Goal: Task Accomplishment & Management: Manage account settings

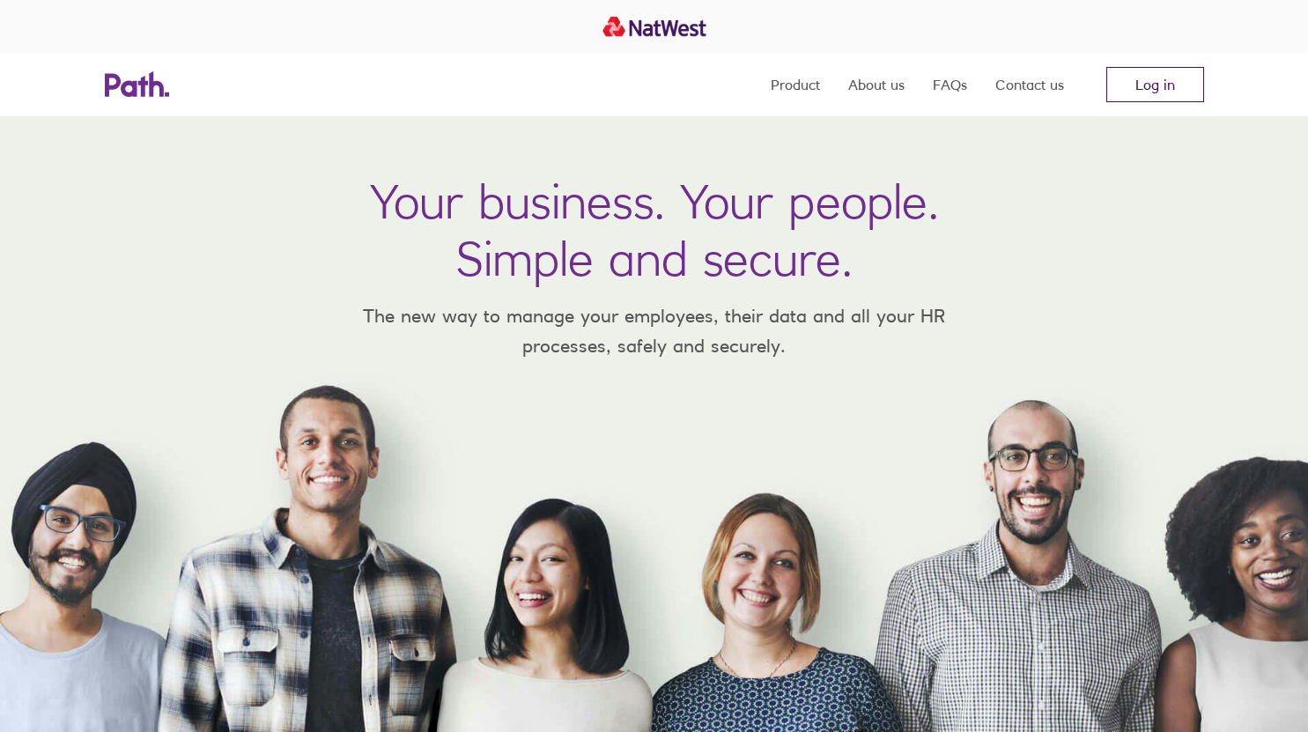
click at [1181, 87] on link "Log in" at bounding box center [1155, 84] width 98 height 35
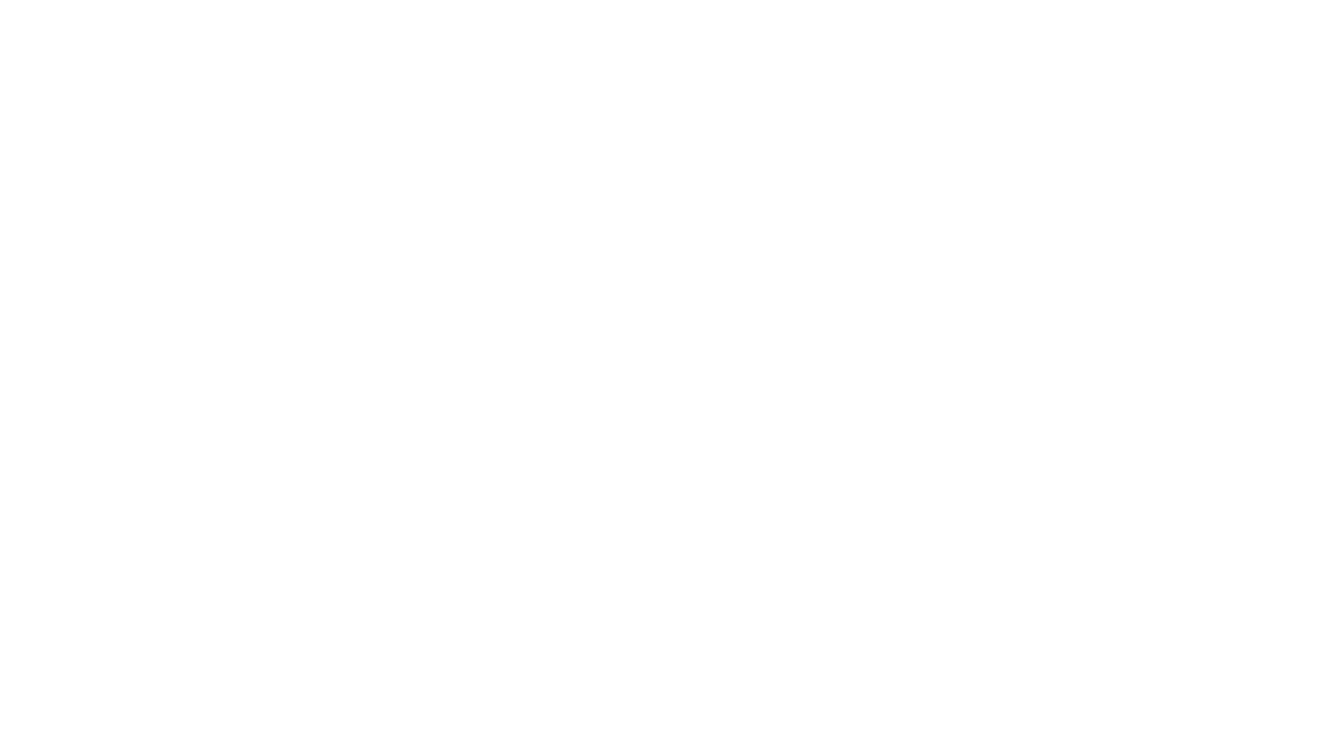
drag, startPoint x: 1310, startPoint y: 0, endPoint x: 1128, endPoint y: 55, distance: 190.3
click at [1128, 55] on div at bounding box center [660, 366] width 1321 height 732
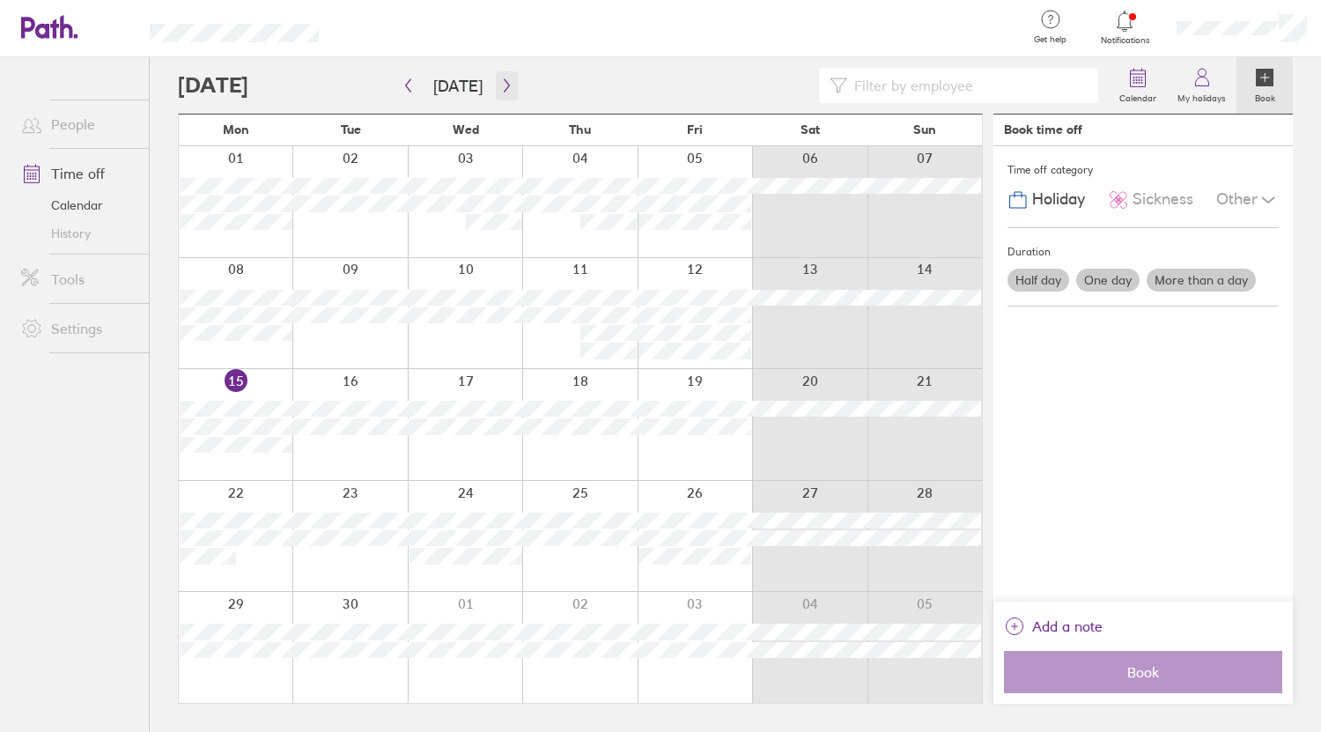
click at [504, 87] on icon "button" at bounding box center [506, 85] width 5 height 13
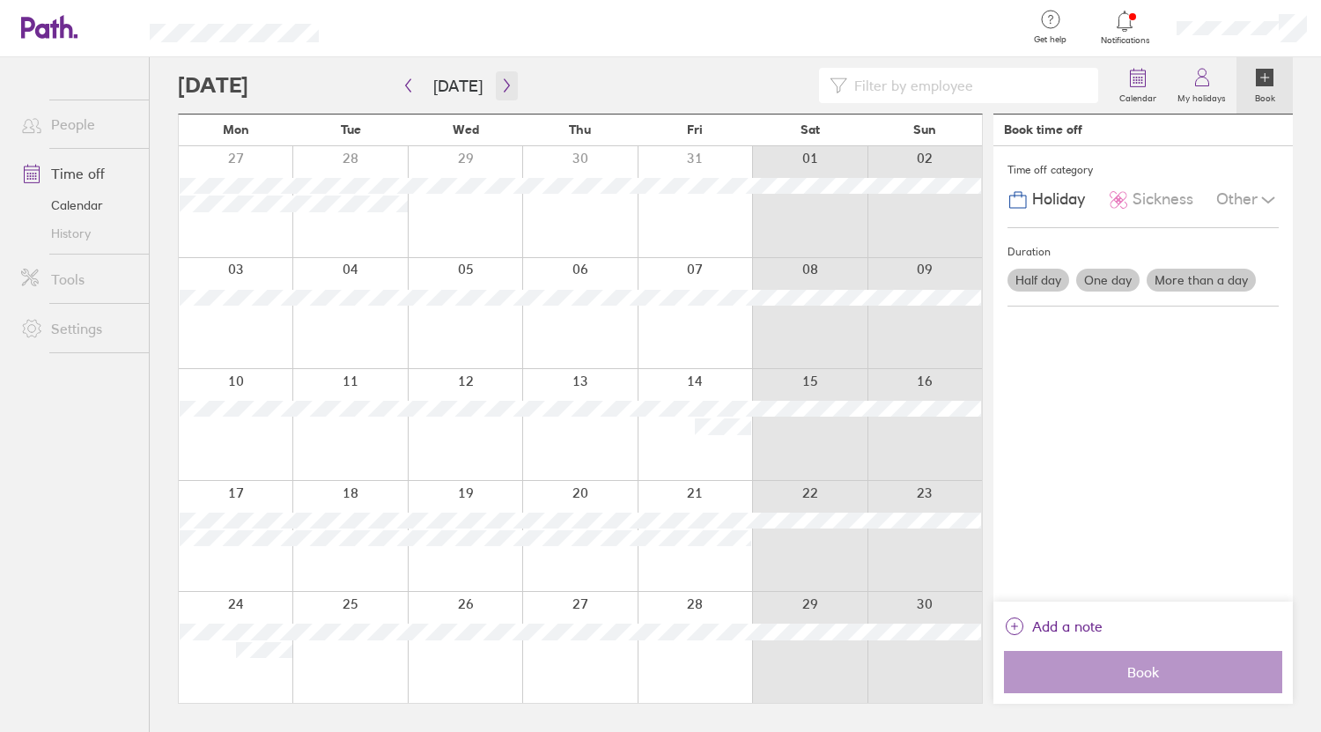
click at [504, 87] on icon "button" at bounding box center [506, 85] width 5 height 13
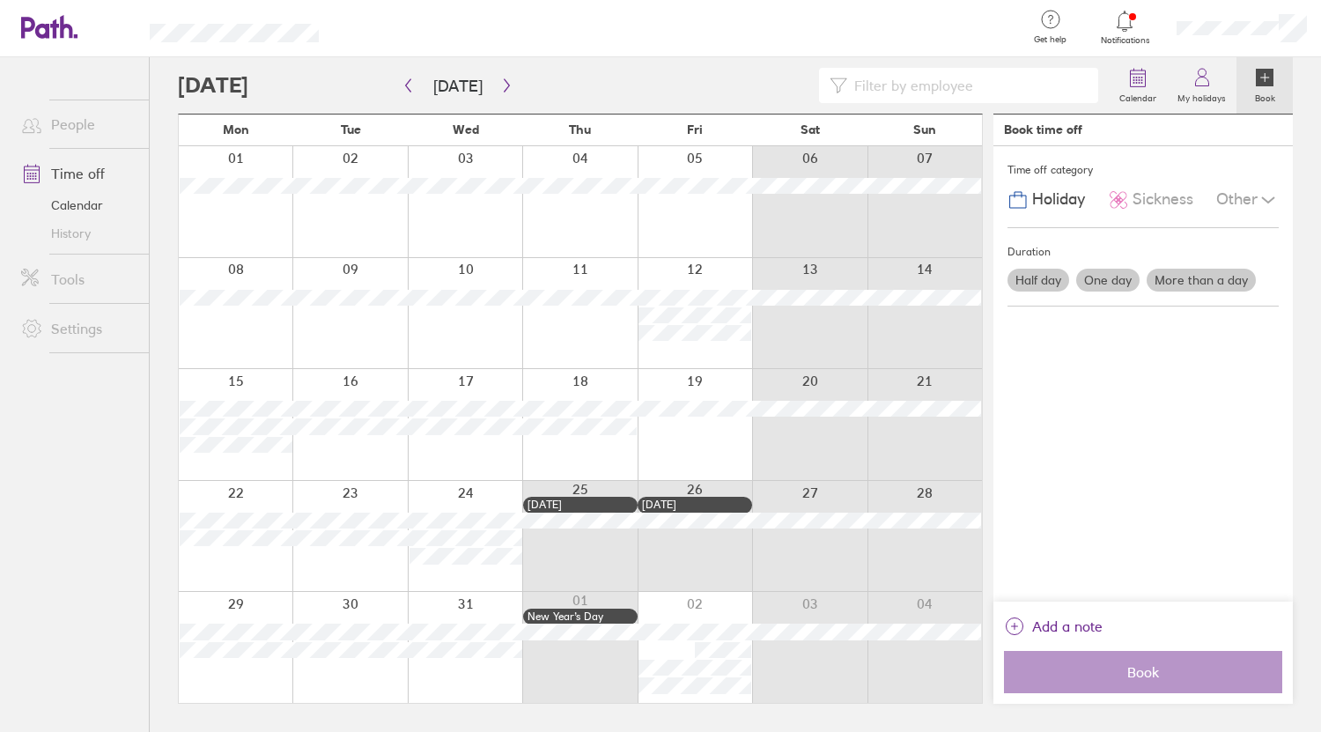
click at [717, 391] on div at bounding box center [694, 424] width 114 height 111
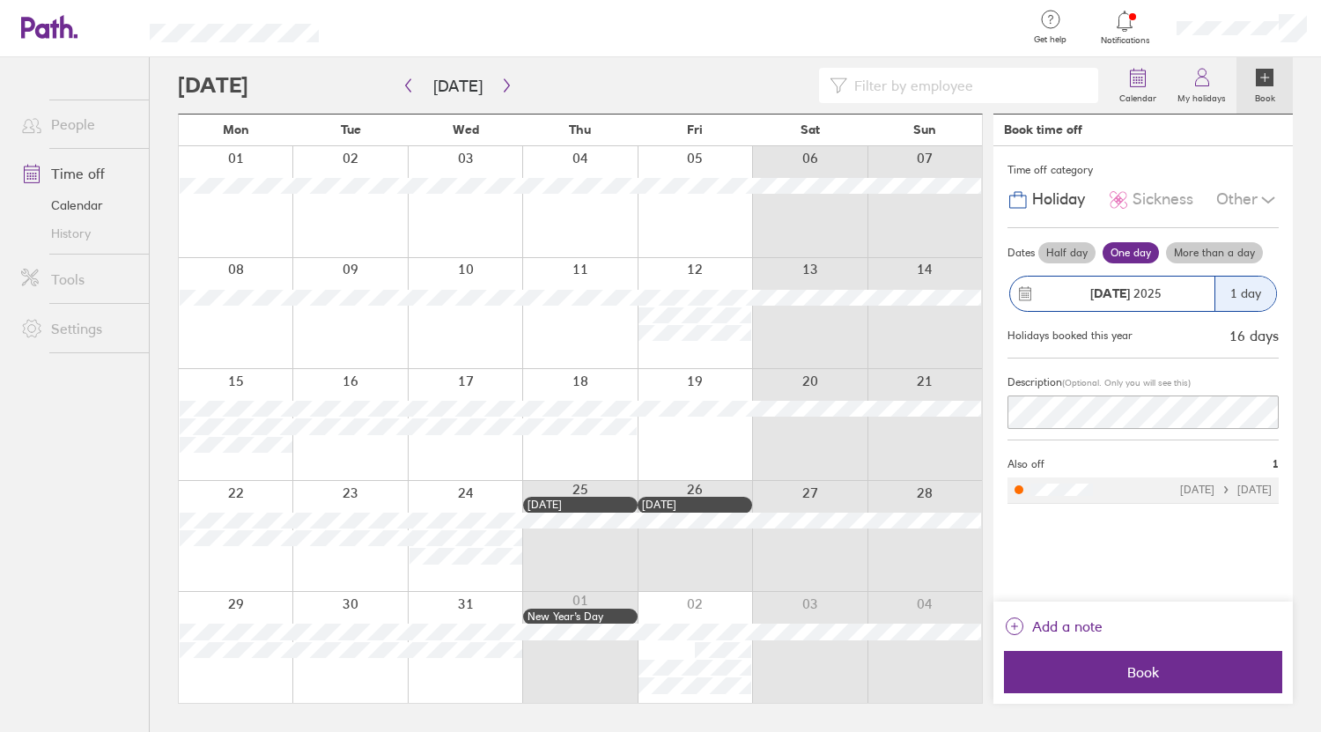
click at [1205, 254] on label "More than a day" at bounding box center [1214, 252] width 97 height 21
click at [0, 0] on input "More than a day" at bounding box center [0, 0] width 0 height 0
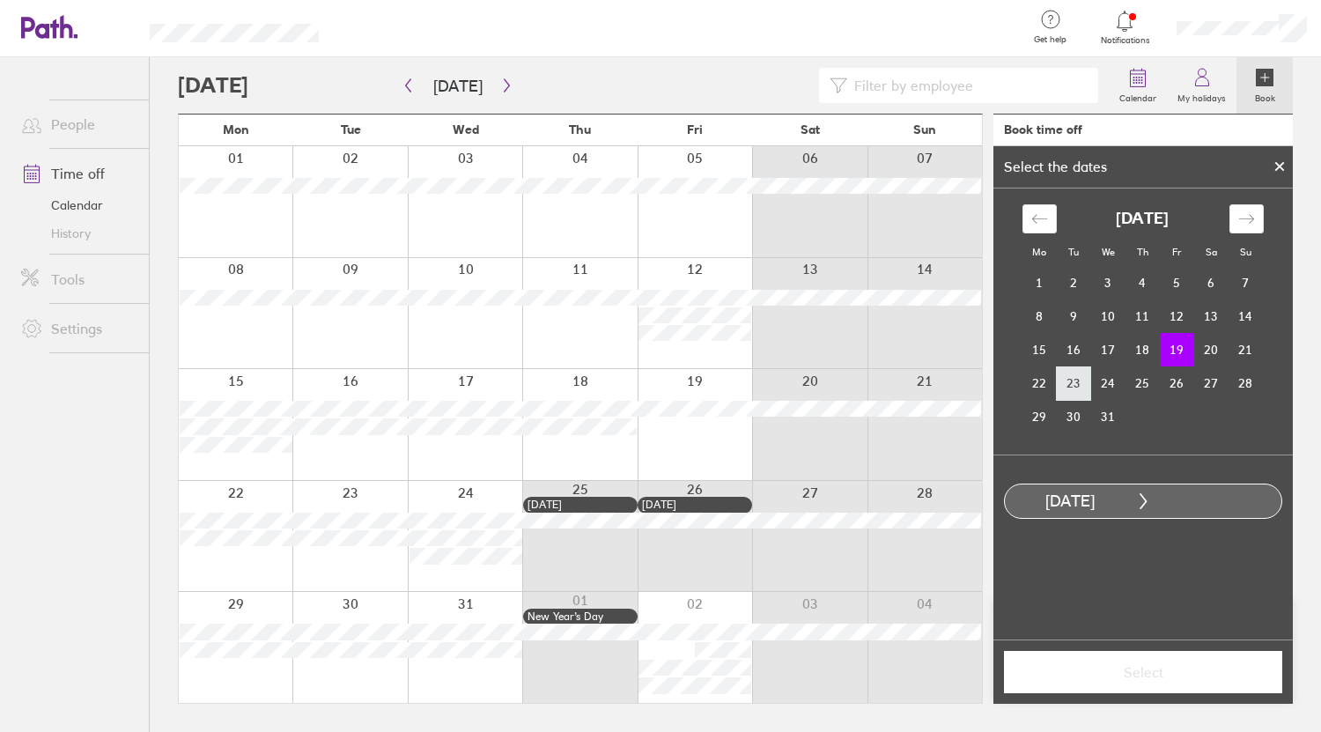
click at [1080, 389] on td "23" at bounding box center [1074, 382] width 34 height 33
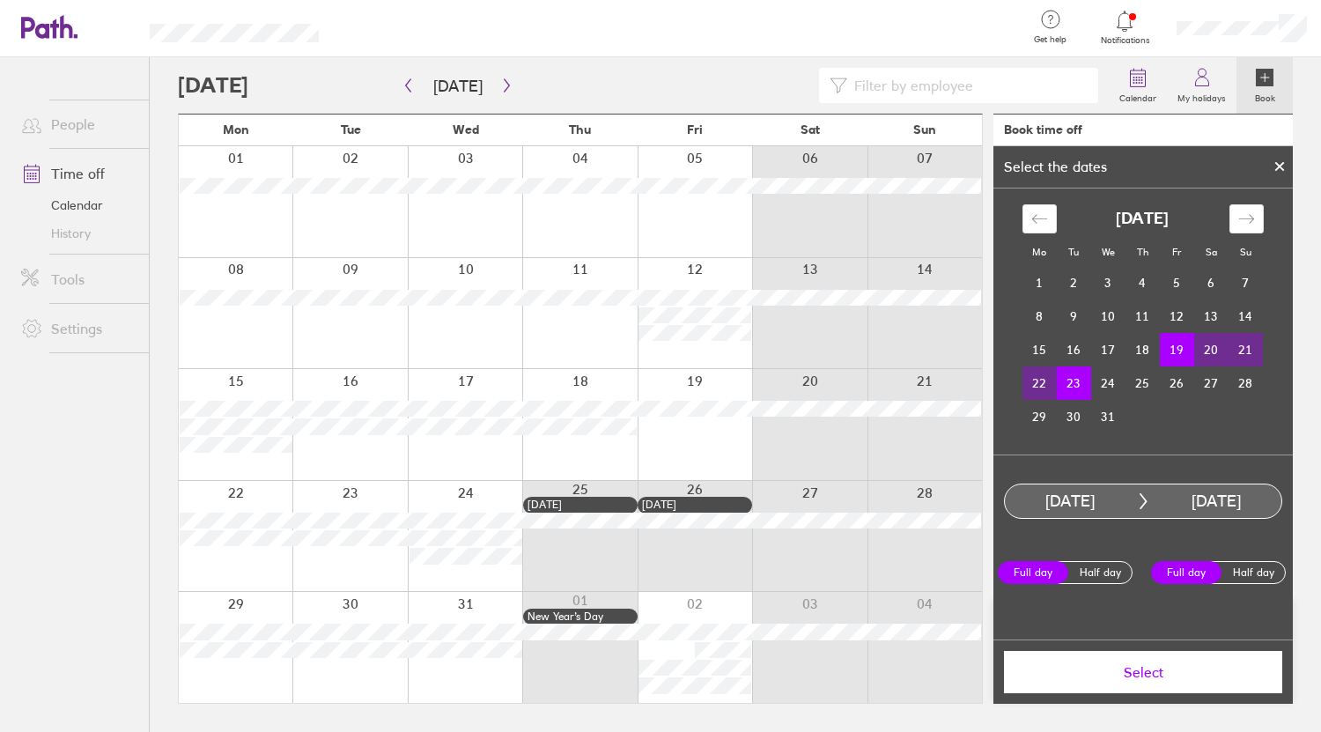
click at [1175, 354] on td "19" at bounding box center [1177, 349] width 34 height 33
click at [1078, 387] on td "23" at bounding box center [1074, 382] width 34 height 33
click at [1077, 381] on td "23" at bounding box center [1074, 382] width 34 height 33
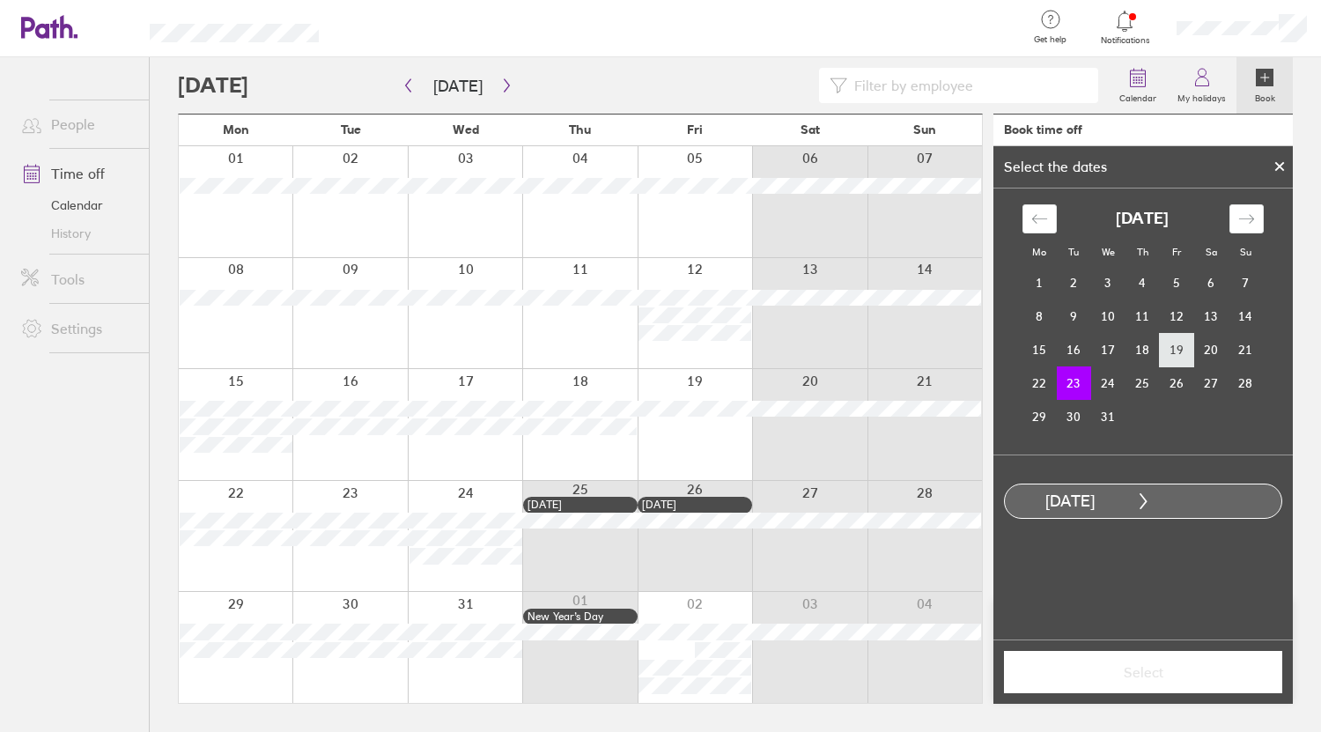
click at [1174, 341] on td "19" at bounding box center [1177, 349] width 34 height 33
click at [1280, 171] on icon at bounding box center [1279, 166] width 12 height 11
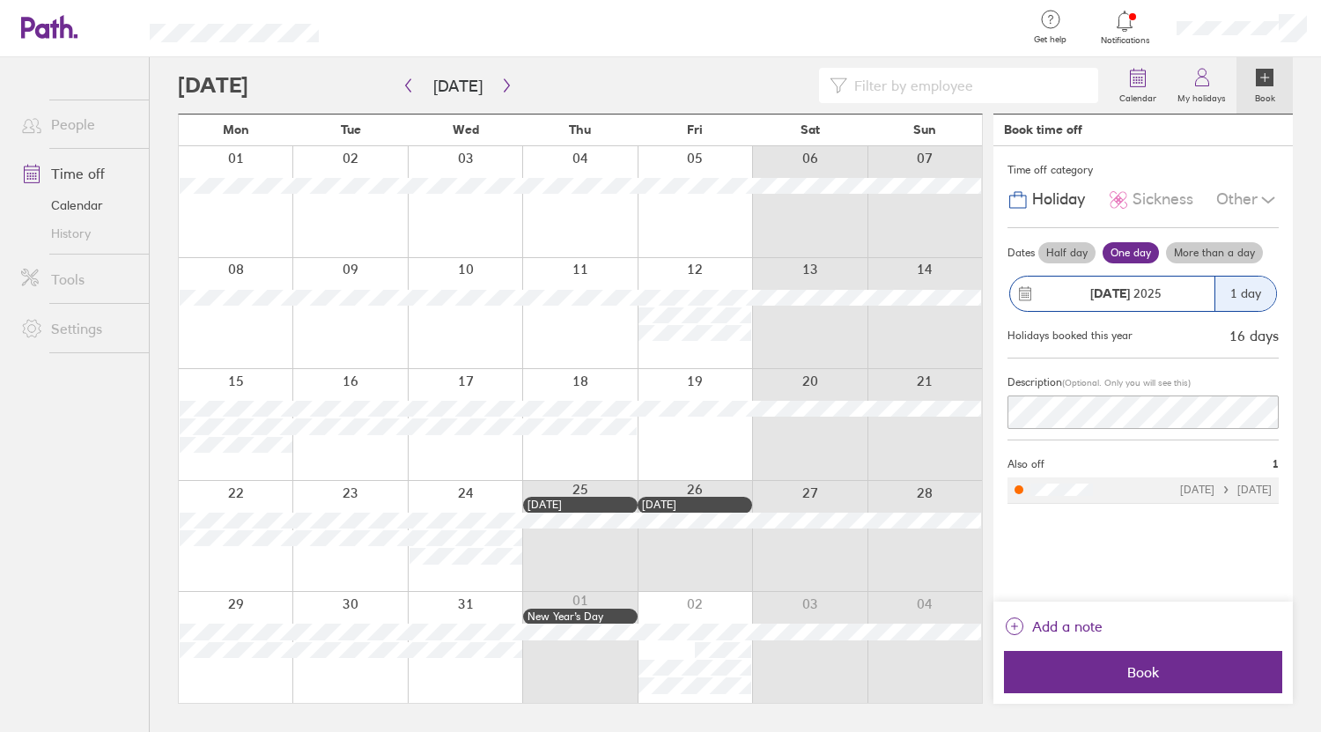
click at [1186, 253] on label "More than a day" at bounding box center [1214, 252] width 97 height 21
click at [0, 0] on input "More than a day" at bounding box center [0, 0] width 0 height 0
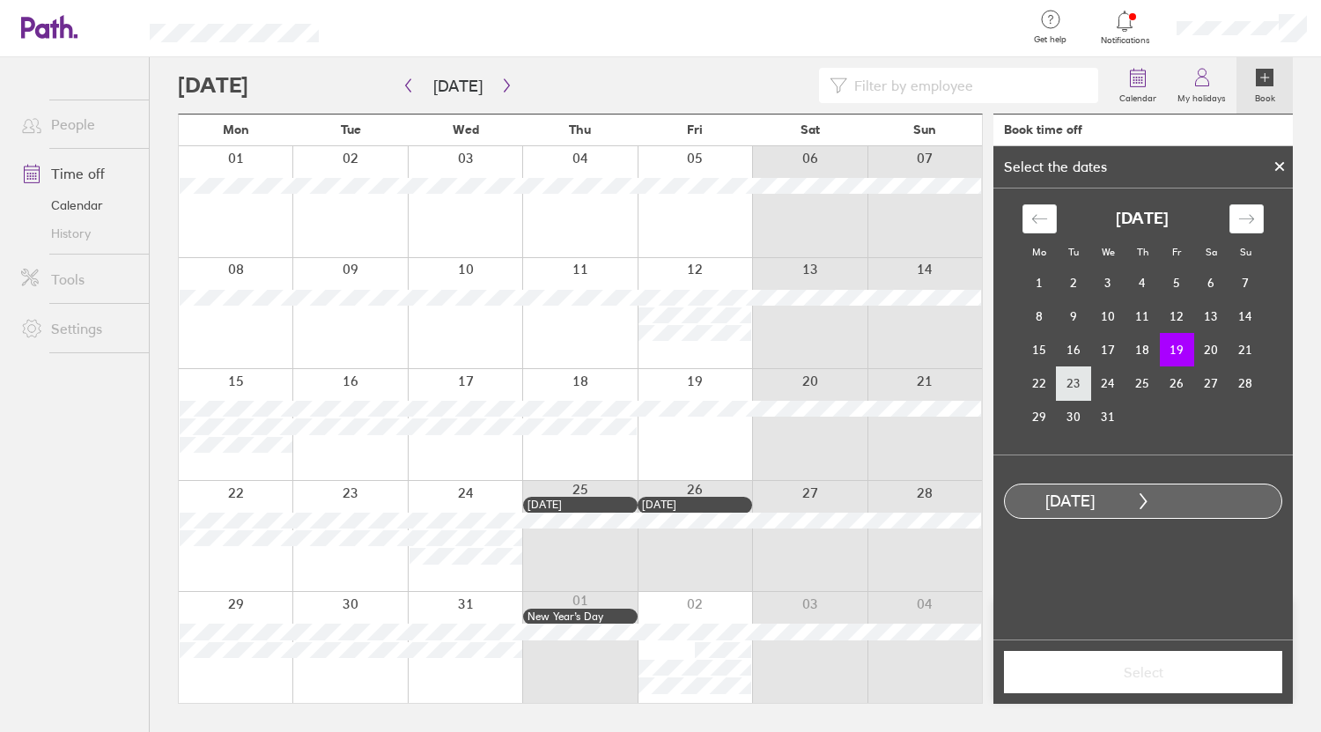
click at [1081, 383] on td "23" at bounding box center [1074, 382] width 34 height 33
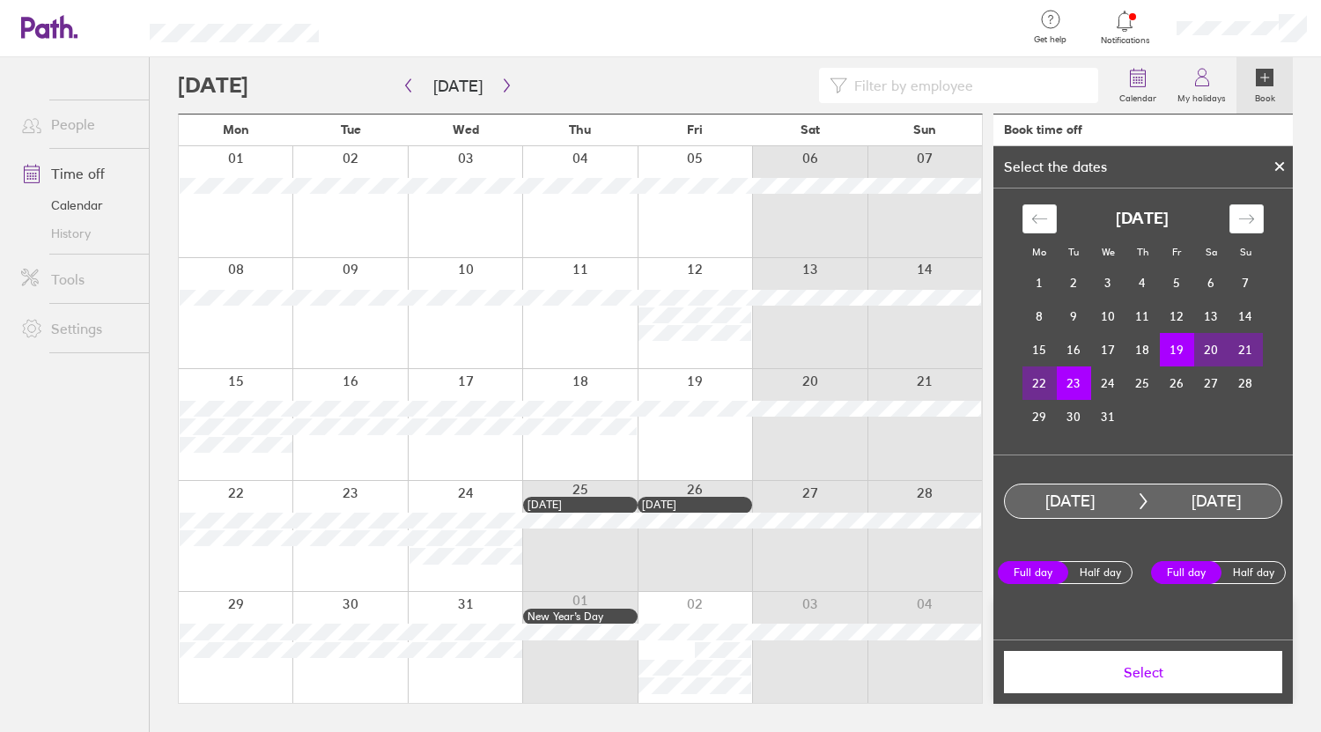
click at [1148, 672] on span "Select" at bounding box center [1143, 672] width 254 height 16
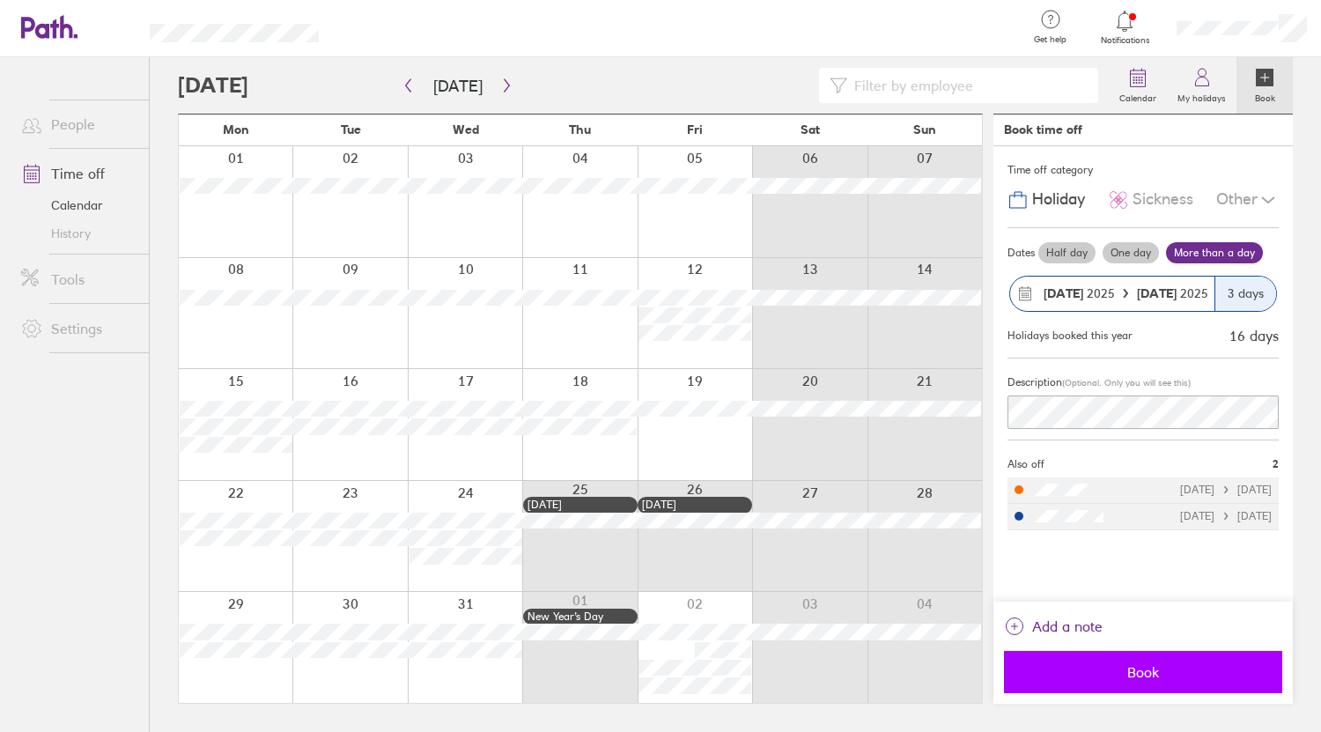
click at [1183, 674] on span "Book" at bounding box center [1143, 672] width 254 height 16
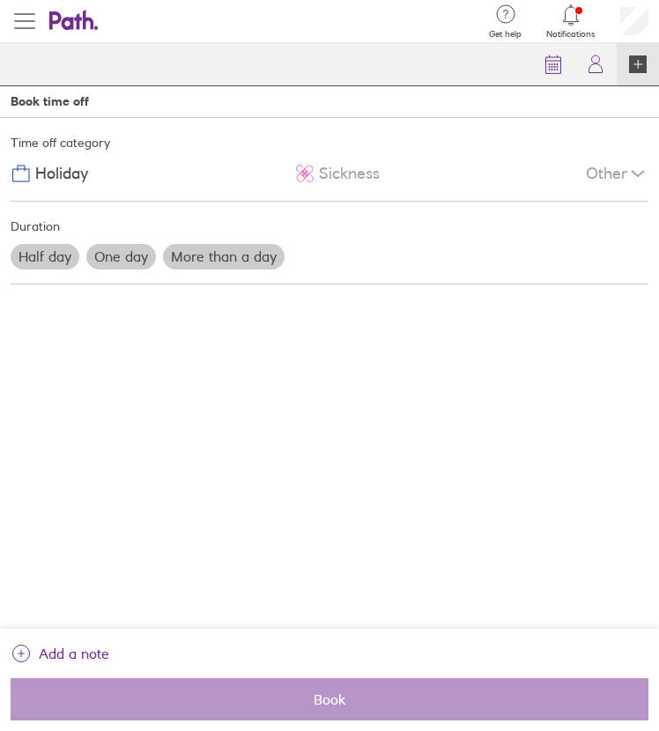
click at [24, 24] on span "button" at bounding box center [24, 21] width 21 height 21
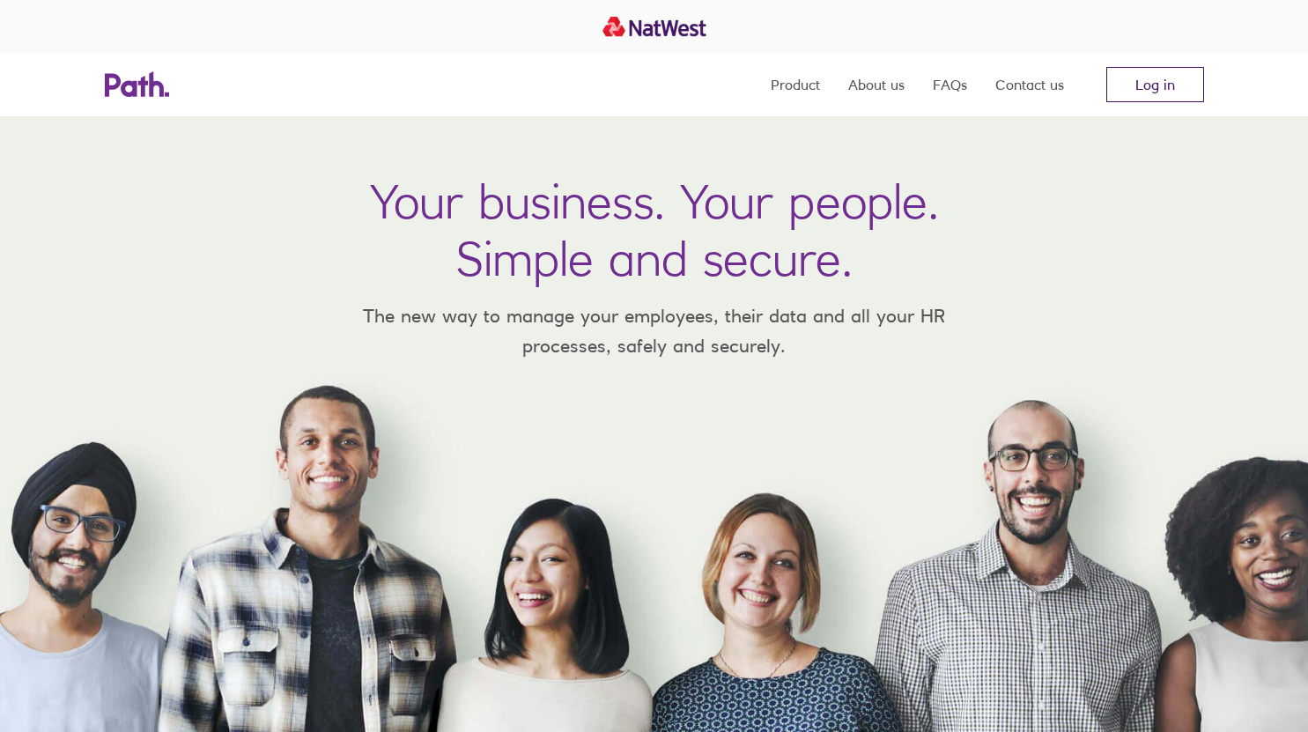
click at [1160, 87] on link "Log in" at bounding box center [1155, 84] width 98 height 35
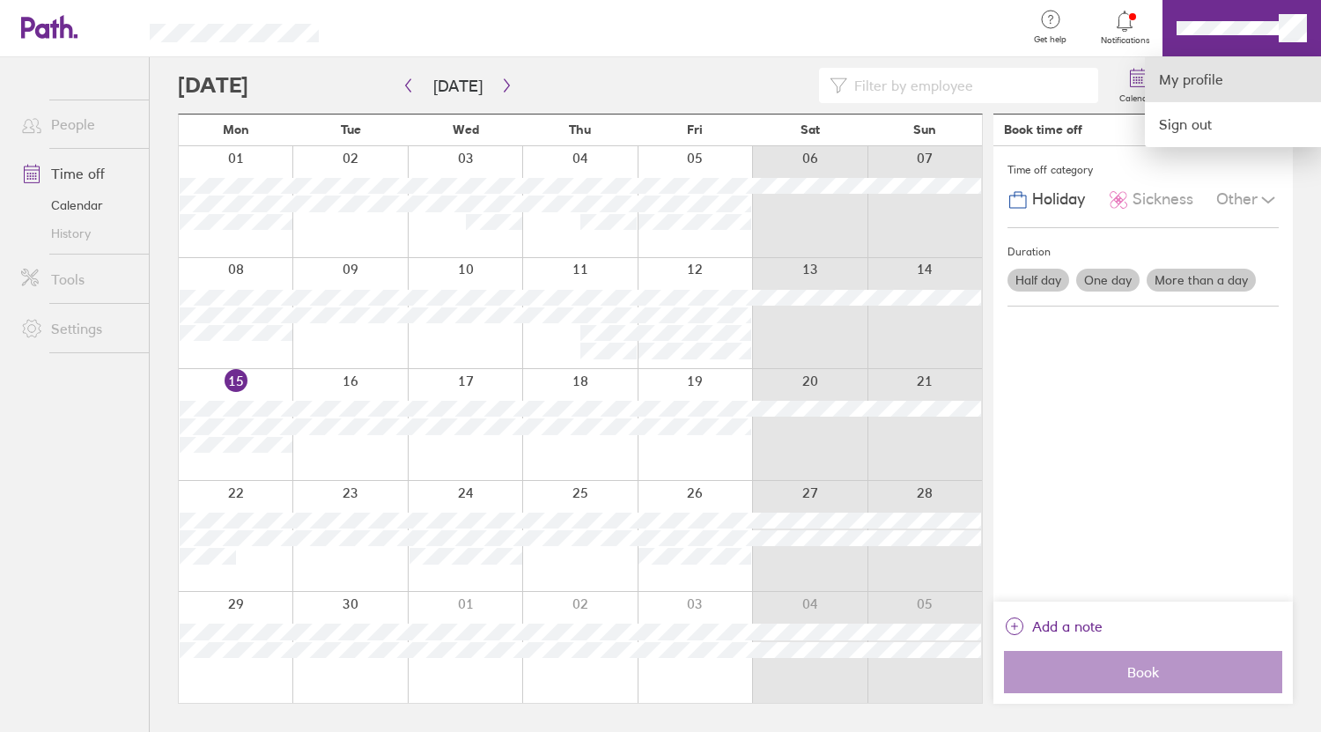
click at [1205, 85] on link "My profile" at bounding box center [1233, 79] width 176 height 45
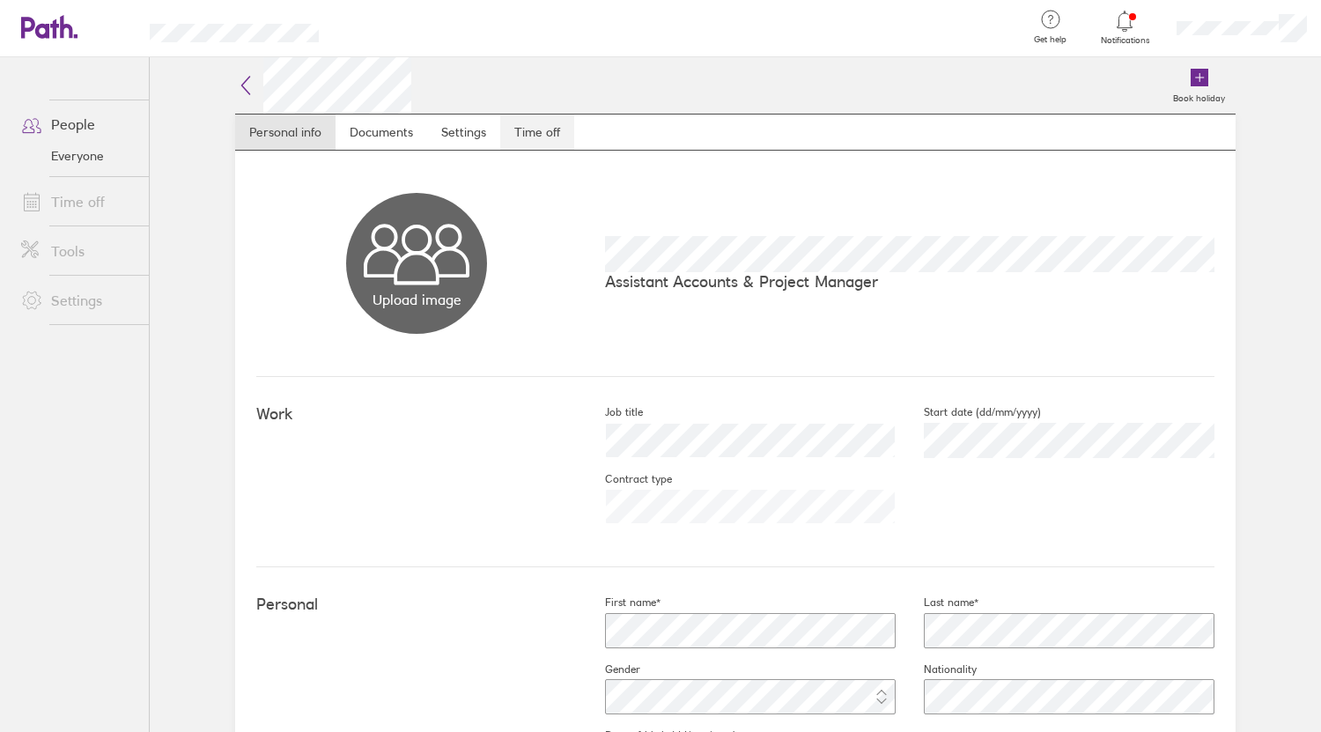
click at [533, 139] on link "Time off" at bounding box center [537, 131] width 74 height 35
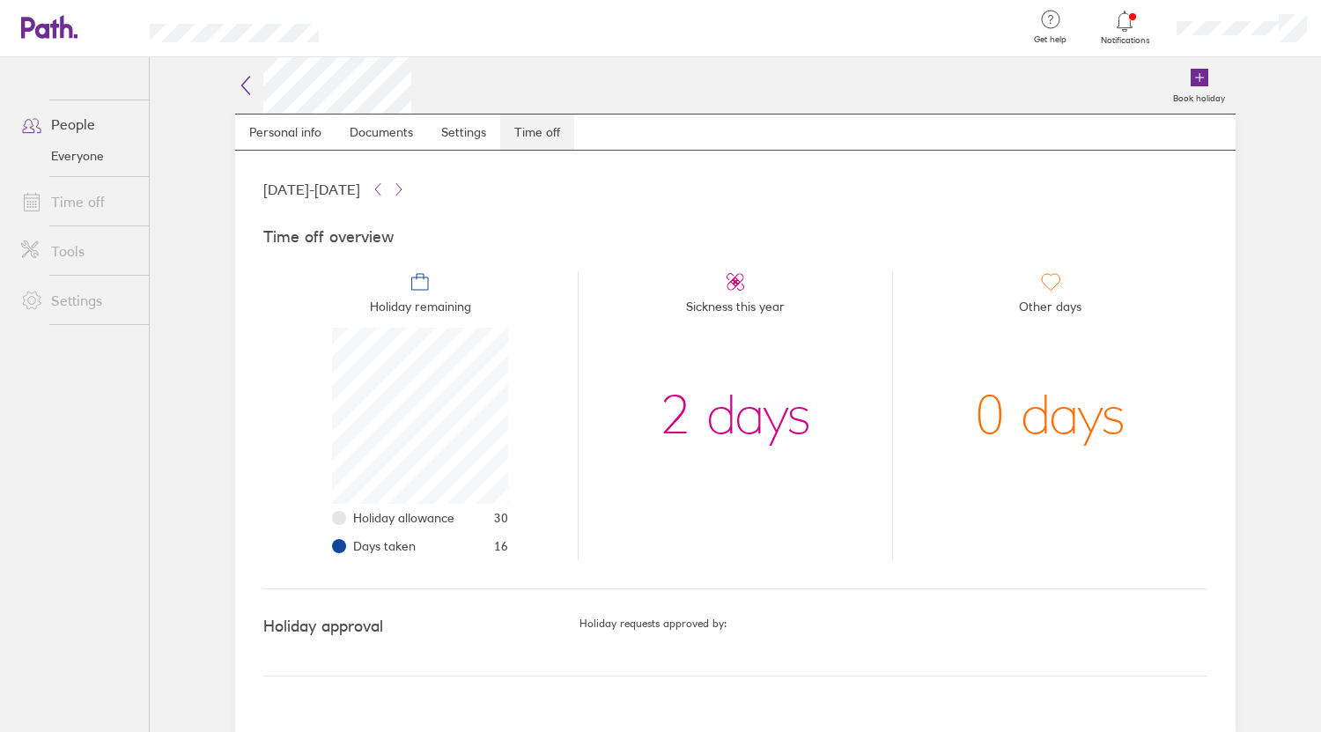
scroll to position [176, 176]
